Goal: Transaction & Acquisition: Purchase product/service

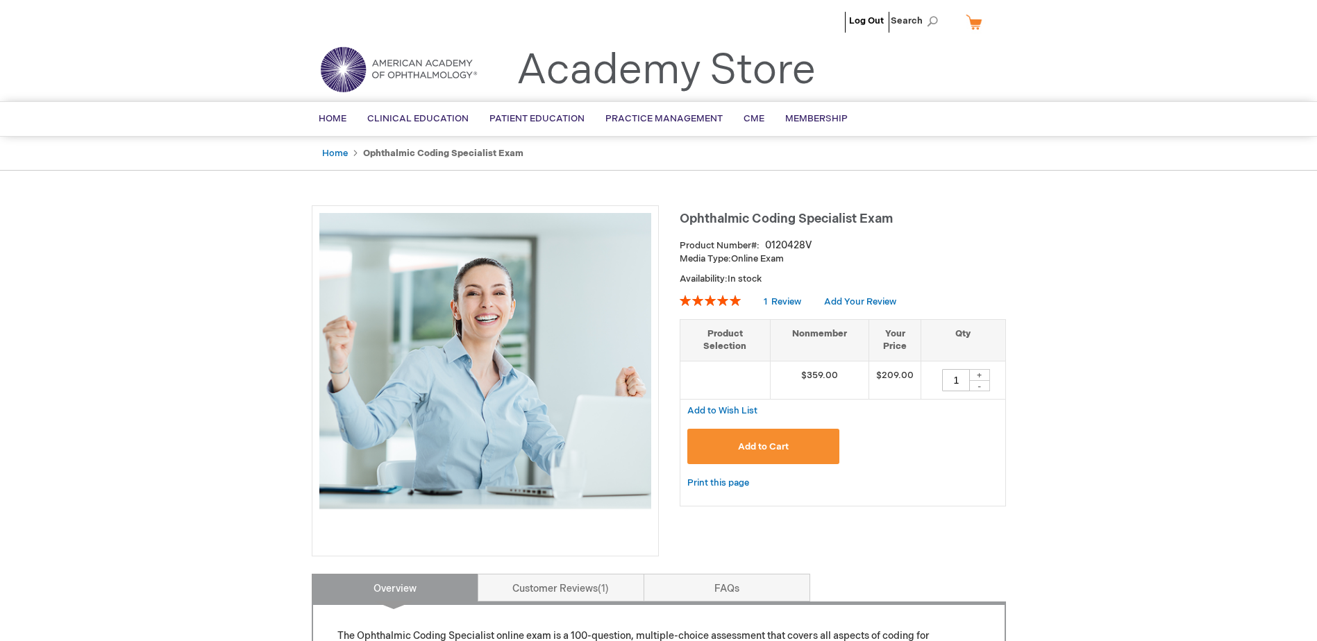
click at [806, 449] on button "Add to Cart" at bounding box center [763, 446] width 153 height 35
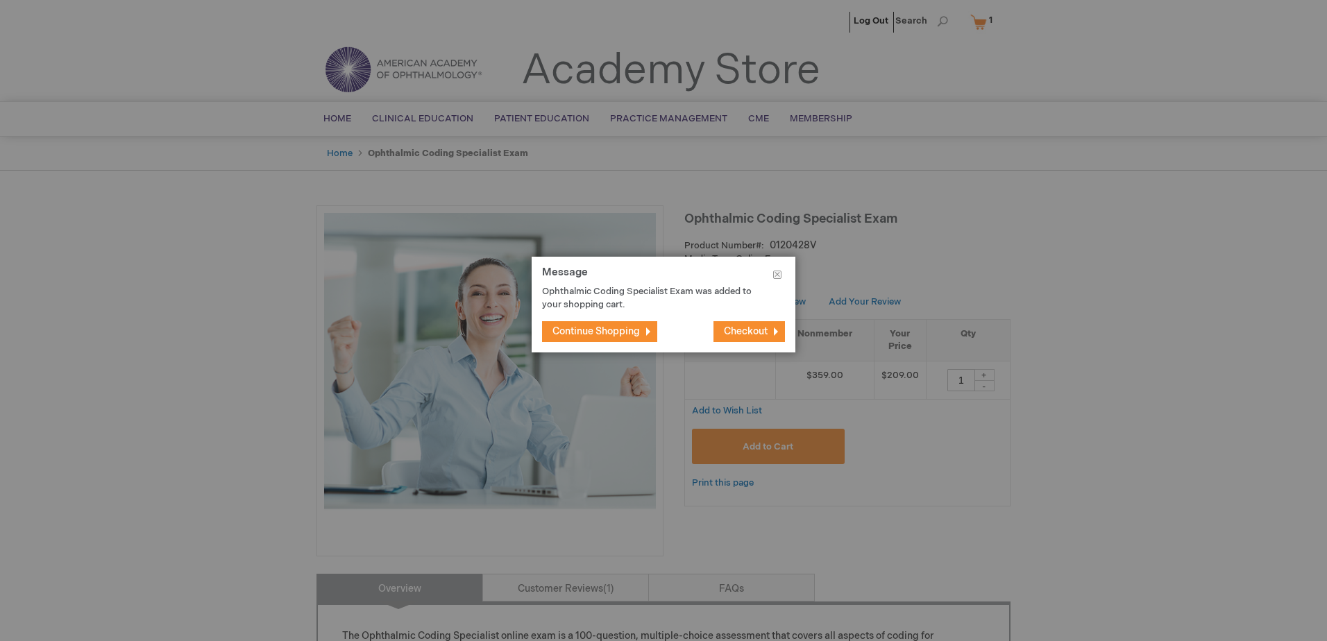
click at [755, 326] on span "Checkout" at bounding box center [746, 332] width 44 height 12
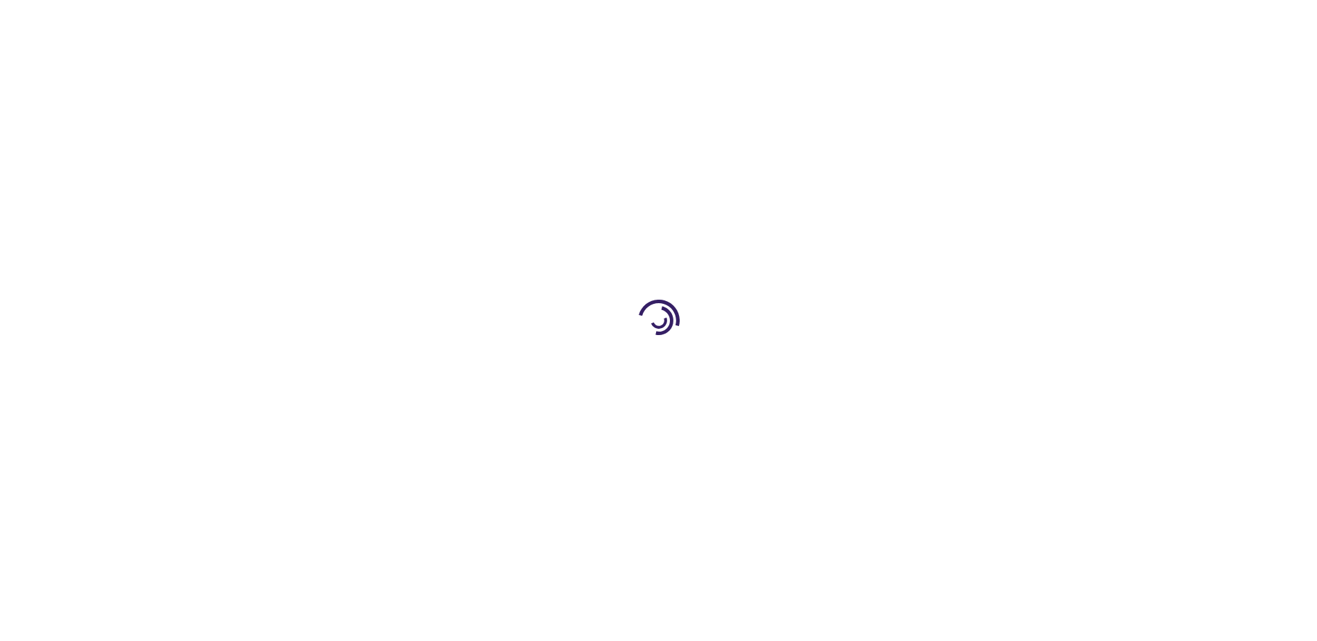
select select "US"
select select "28"
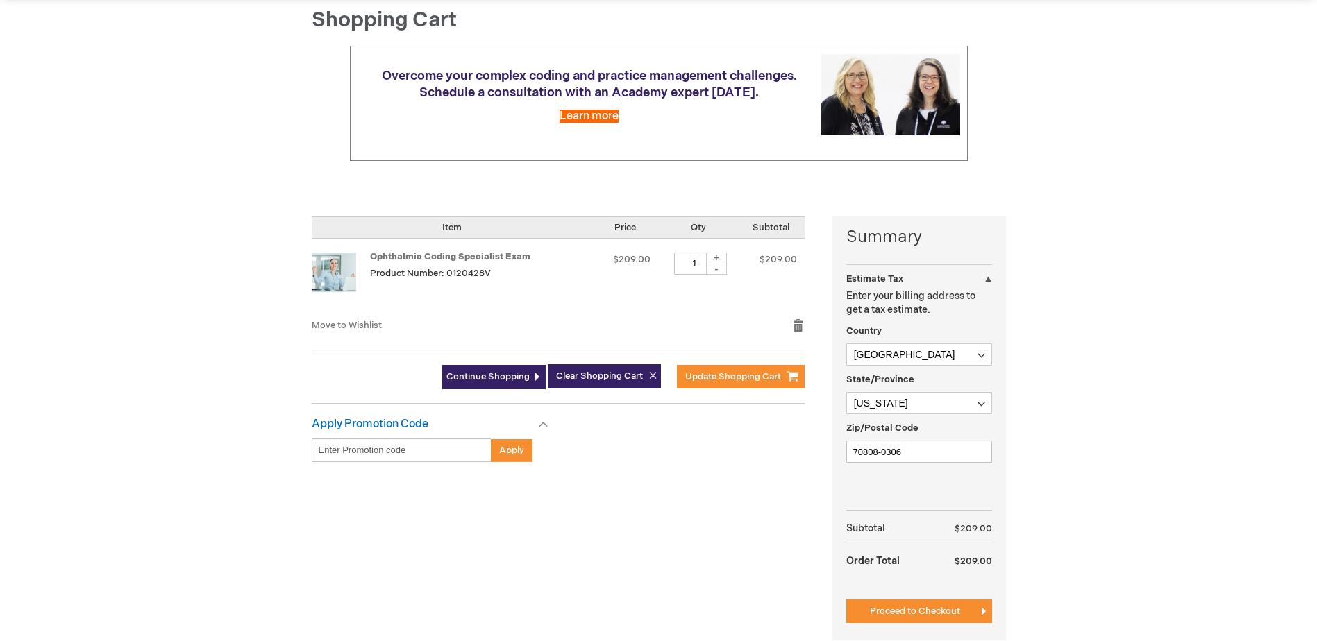
scroll to position [233, 0]
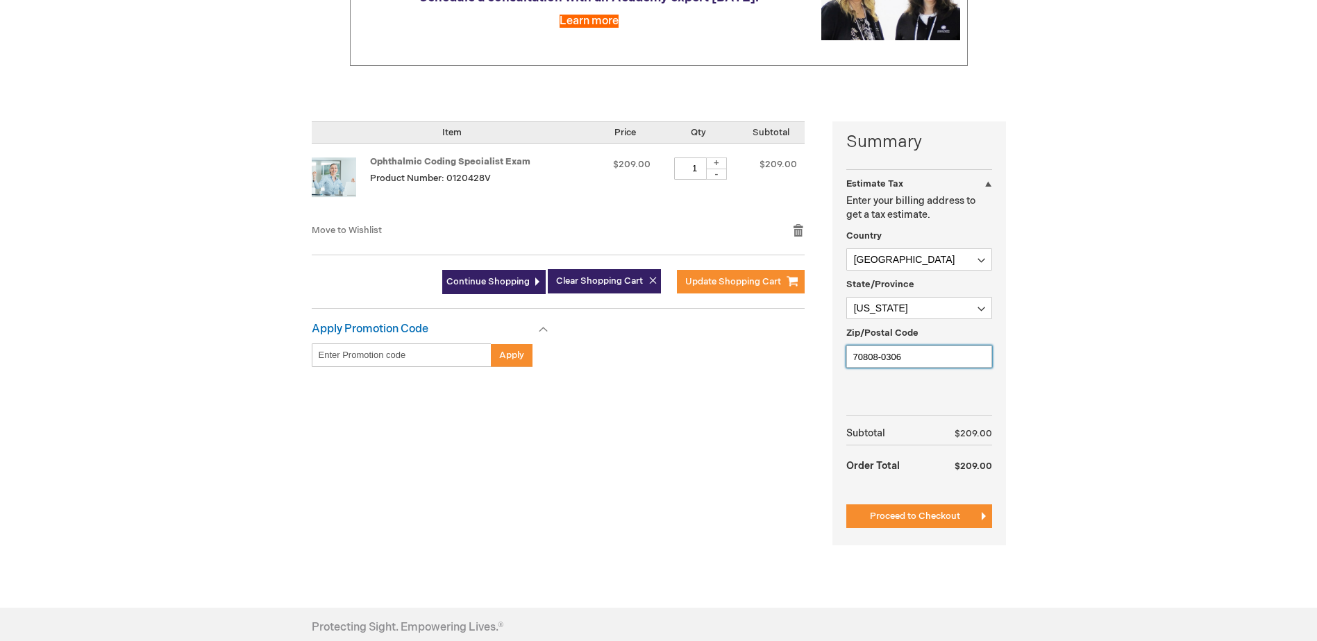
drag, startPoint x: 941, startPoint y: 362, endPoint x: 834, endPoint y: 376, distance: 108.4
click at [834, 376] on div "Summary Estimate Tax Estimate Tax Enter your billing address to get a tax estim…" at bounding box center [919, 333] width 174 height 424
type input "70769"
click at [909, 523] on button "Proceed to Checkout" at bounding box center [919, 517] width 146 height 24
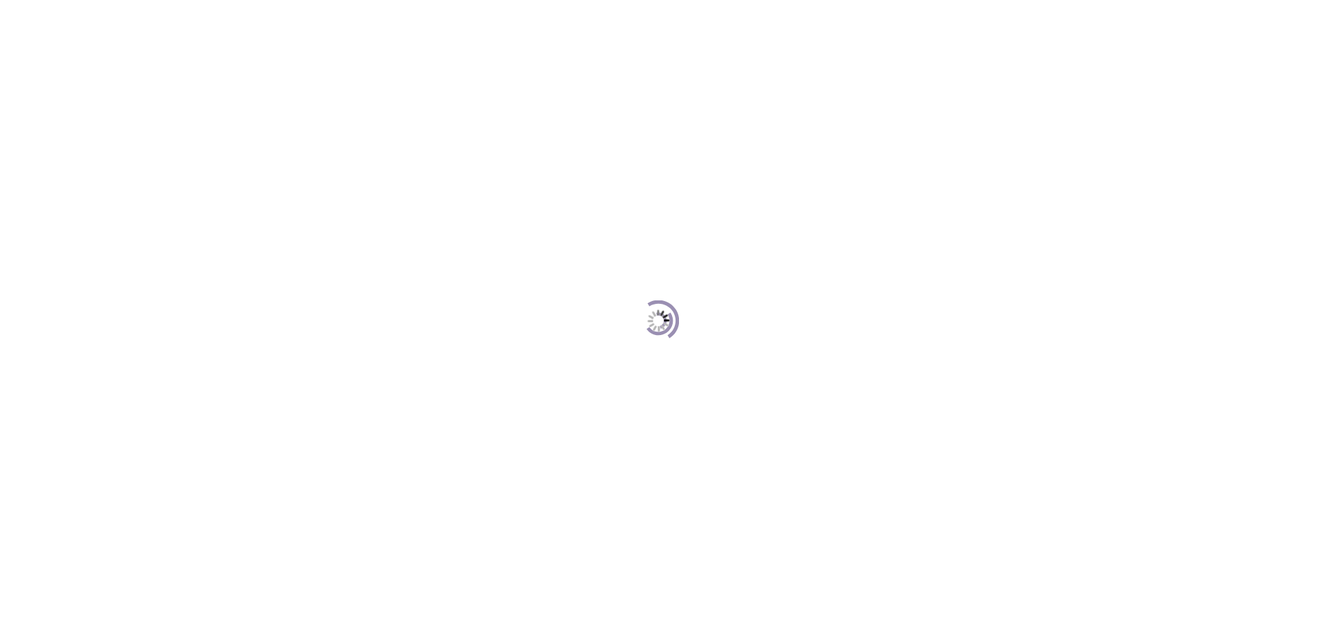
scroll to position [190, 0]
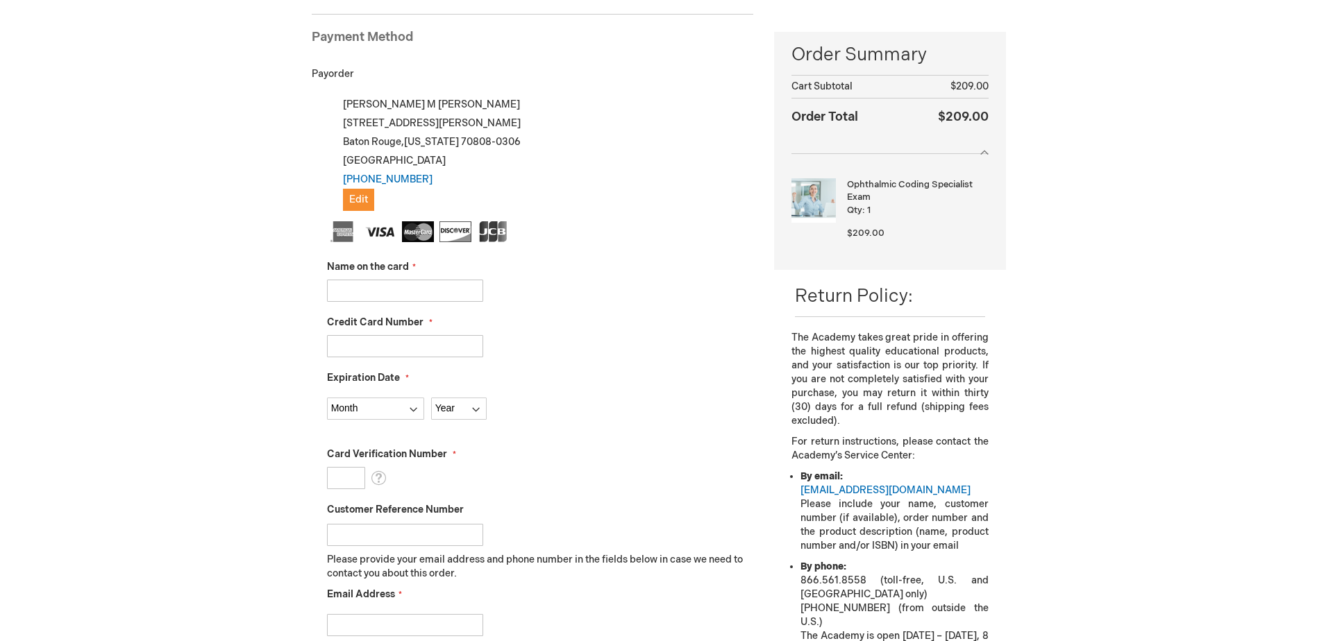
click at [464, 286] on input "Name on the card" at bounding box center [405, 291] width 156 height 22
type input "Kaitlyn Mitchell Kogel"
type input "4355443409401812"
click at [401, 408] on select "Month 01 - January 02 - February 03 - March 04 - April 05 - May 06 - June 07 - …" at bounding box center [375, 409] width 97 height 22
select select "4"
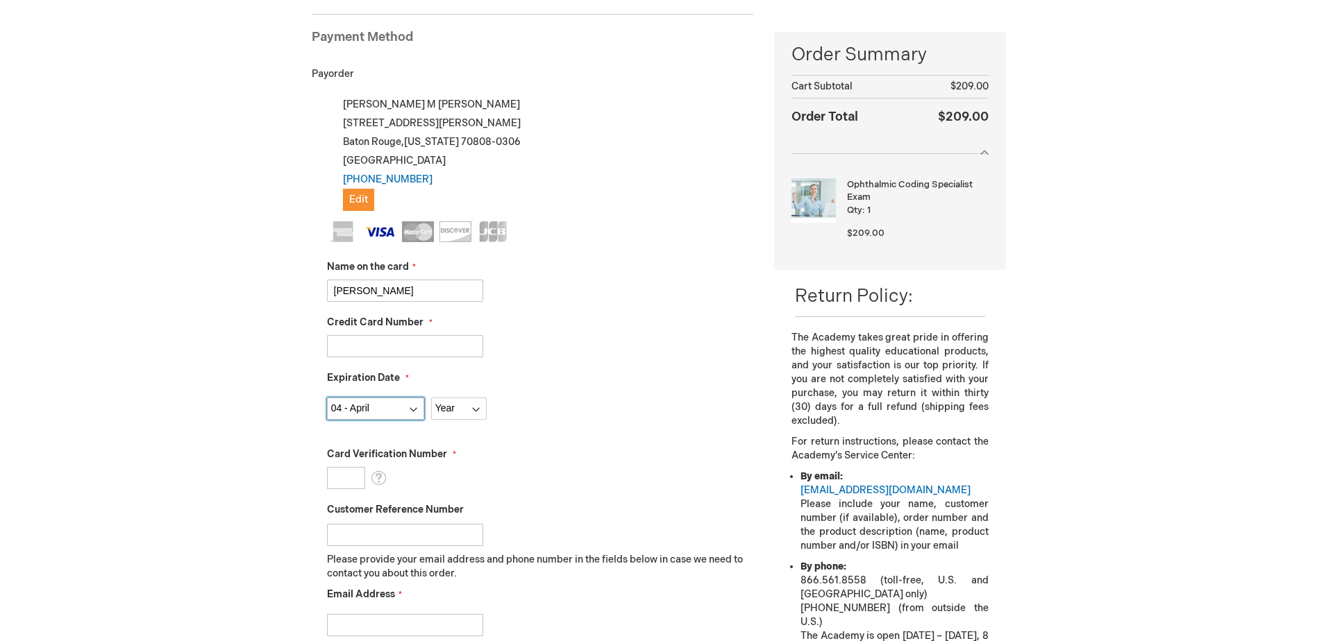
click at [327, 398] on select "Month 01 - January 02 - February 03 - March 04 - April 05 - May 06 - June 07 - …" at bounding box center [375, 409] width 97 height 22
click at [459, 411] on select "Year 2025 2026 2027 2028 2029 2030 2031 2032 2033 2034 2035" at bounding box center [459, 409] width 56 height 22
select select "2028"
click at [431, 398] on select "Year 2025 2026 2027 2028 2029 2030 2031 2032 2033 2034 2035" at bounding box center [459, 409] width 56 height 22
click at [344, 476] on input "Card Verification Number" at bounding box center [346, 478] width 38 height 22
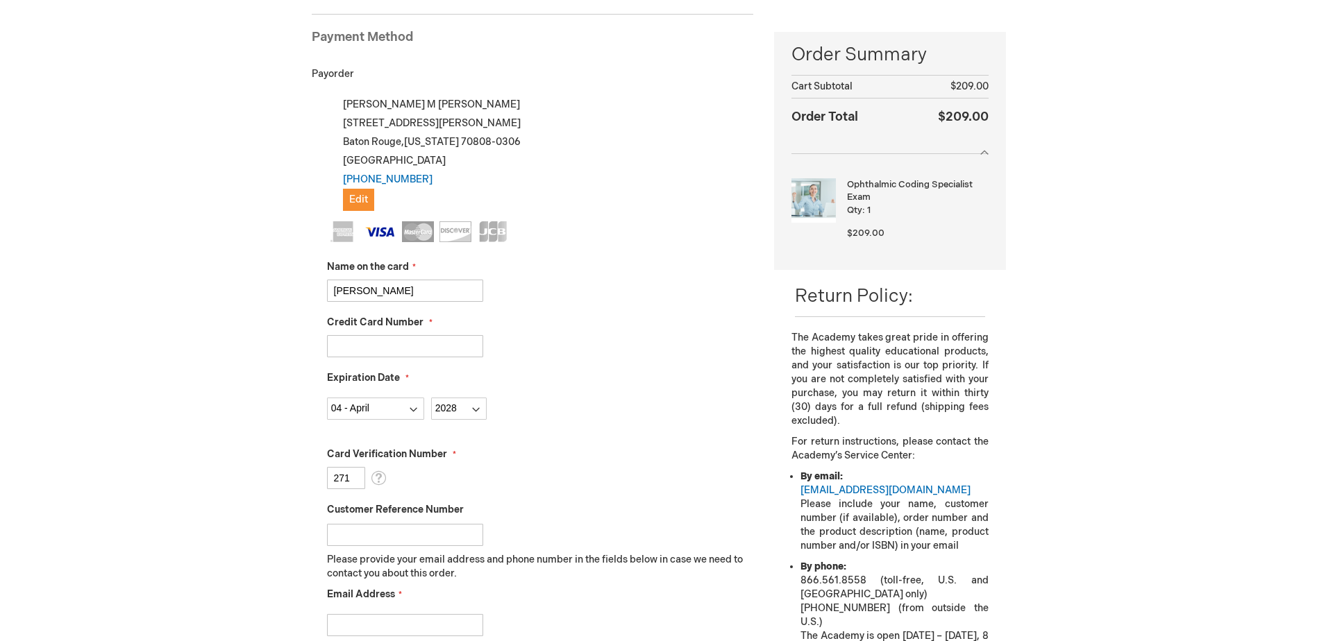
type input "271"
click at [585, 427] on fieldset "Name on the card Kaitlyn Mitchell Kogel Credit Card Number 4355443409401812 Exp…" at bounding box center [540, 466] width 427 height 491
click at [363, 200] on span "Edit" at bounding box center [358, 200] width 19 height 12
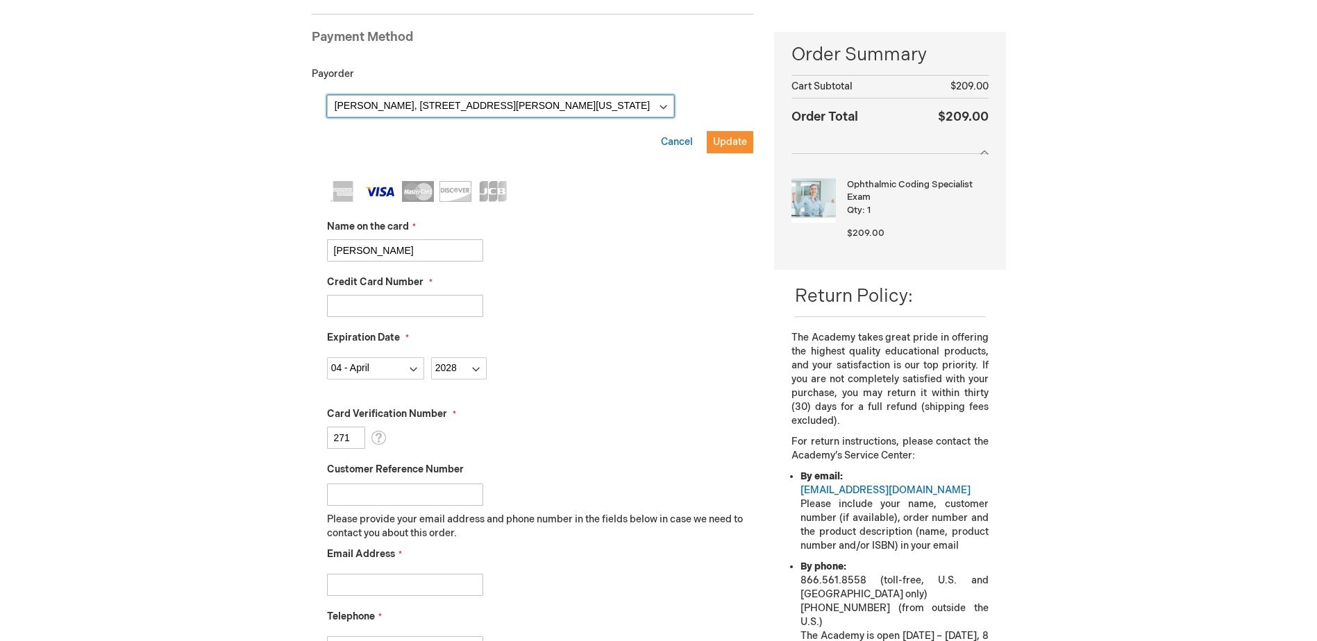
click at [664, 104] on select "Kaitlyn Kogel, 7777 Hennessy Blvd Ste 4000 , Baton Rouge, Louisiana 70808-0306,…" at bounding box center [500, 106] width 347 height 22
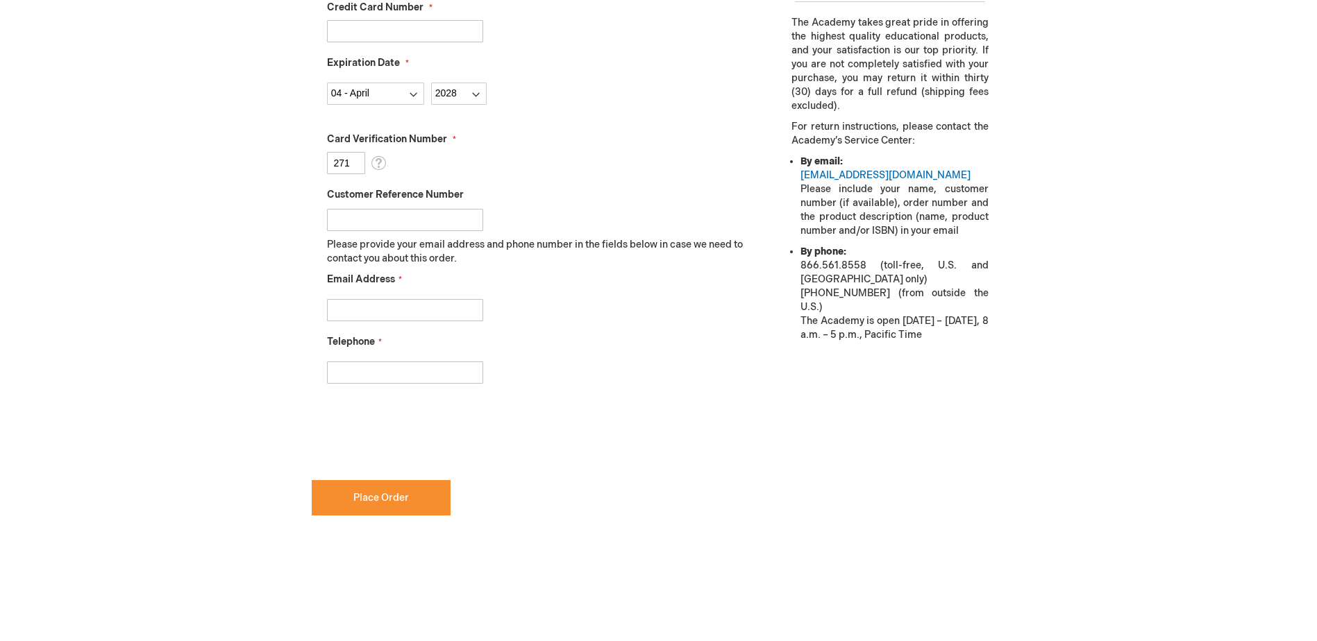
scroll to position [512, 0]
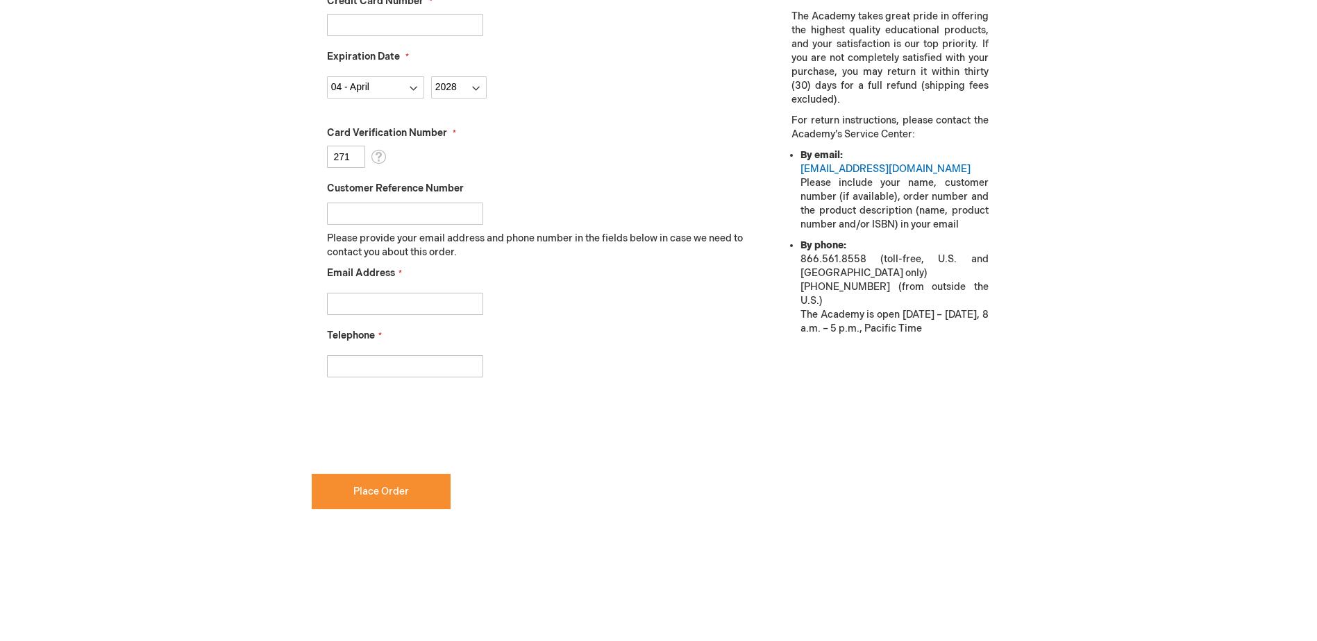
click at [455, 294] on input "Email Address" at bounding box center [405, 304] width 156 height 22
type input "kaitlynkogel@gmail.com"
click at [541, 276] on div "Email Address kaitlynkogel@gmail.com" at bounding box center [540, 291] width 427 height 49
click at [421, 359] on input "Telephone" at bounding box center [405, 366] width 156 height 22
type input "2252629794"
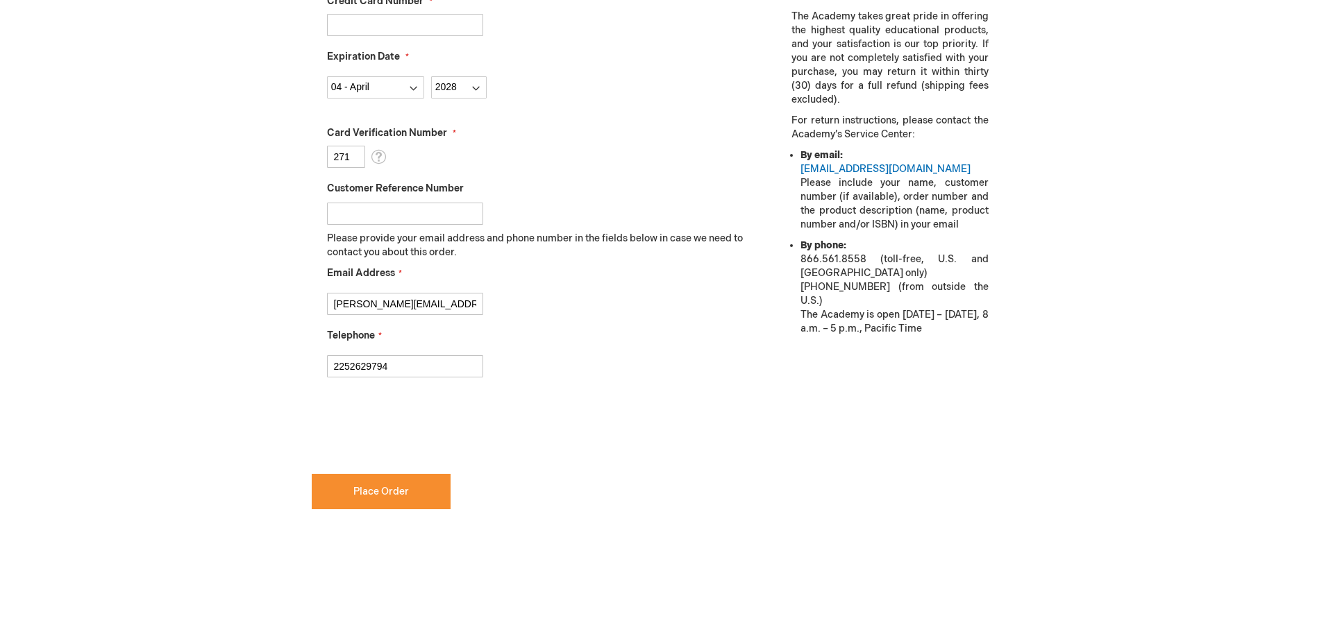
checkbox input "true"
click at [417, 496] on button "Place Order" at bounding box center [381, 491] width 139 height 35
